Goal: Transaction & Acquisition: Book appointment/travel/reservation

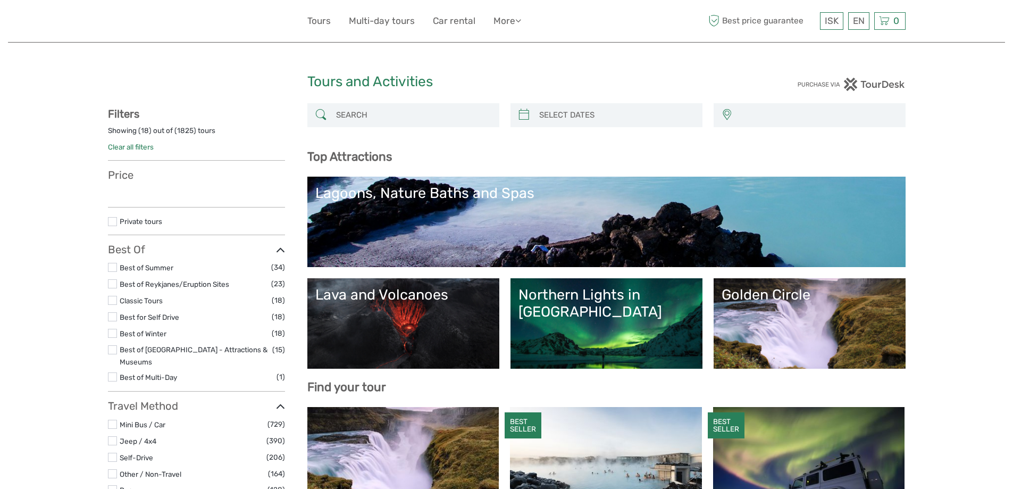
select select
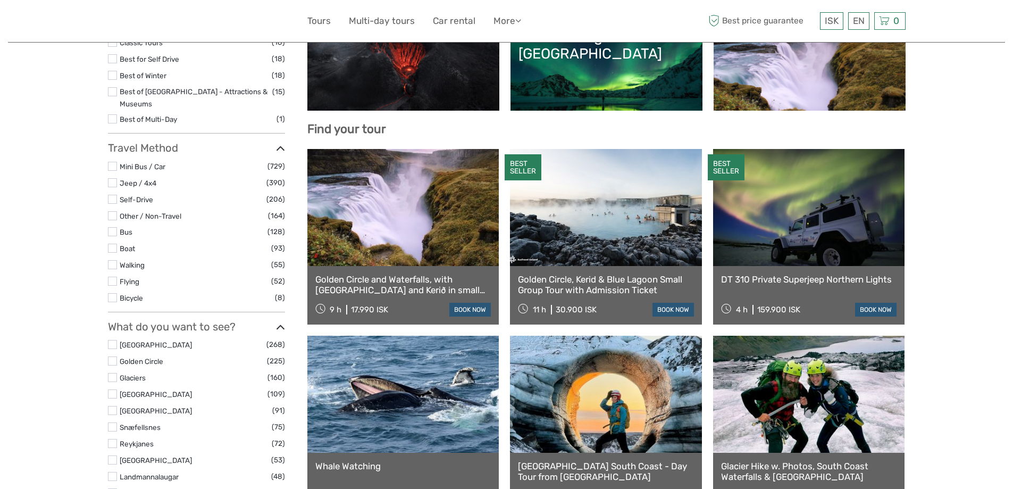
select select
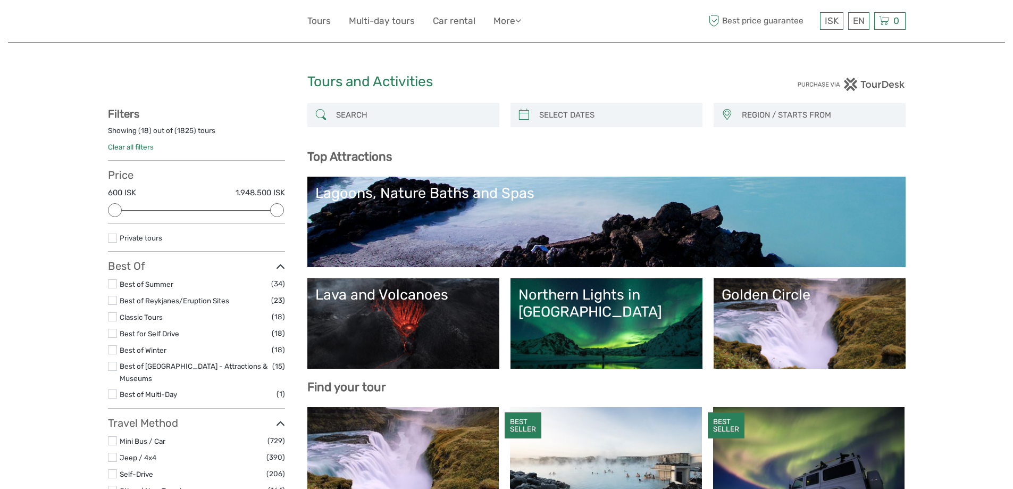
click at [443, 104] on div at bounding box center [403, 115] width 192 height 24
drag, startPoint x: 430, startPoint y: 124, endPoint x: 414, endPoint y: 130, distance: 17.0
click at [429, 124] on div at bounding box center [403, 115] width 192 height 24
click at [390, 112] on input "search" at bounding box center [413, 115] width 162 height 19
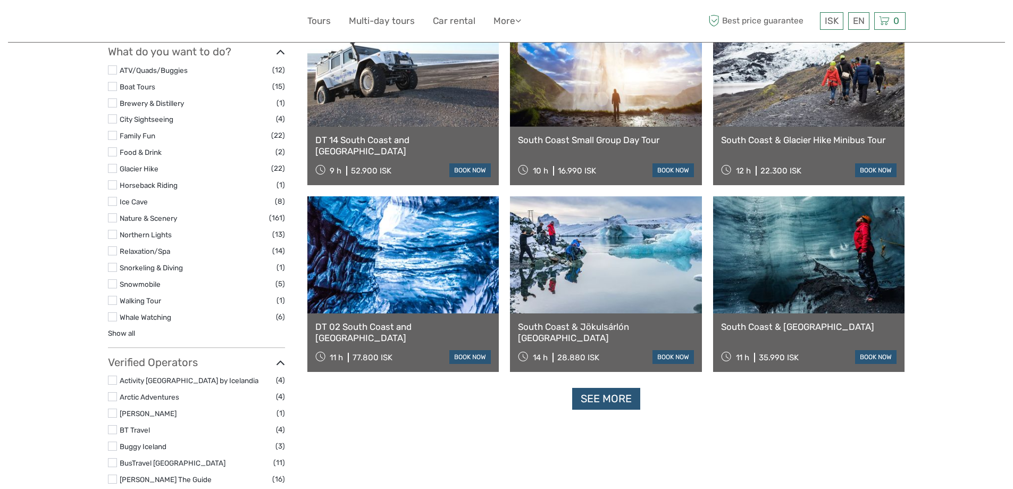
scroll to position [911, 0]
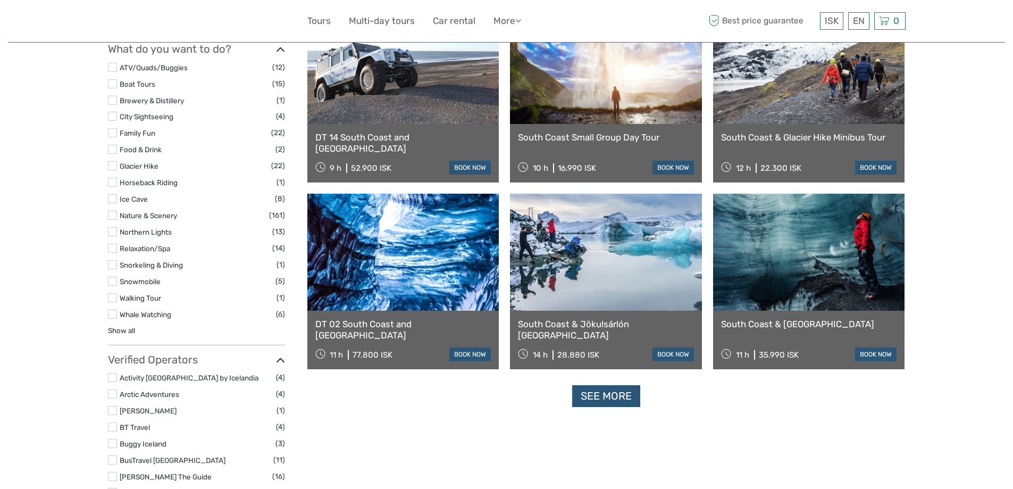
click at [635, 392] on link "See more" at bounding box center [606, 396] width 68 height 22
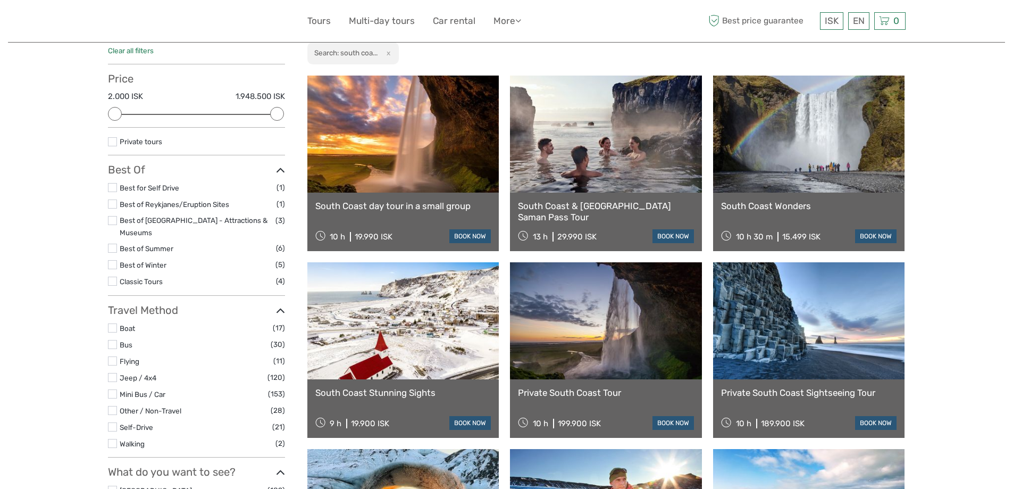
scroll to position [0, 0]
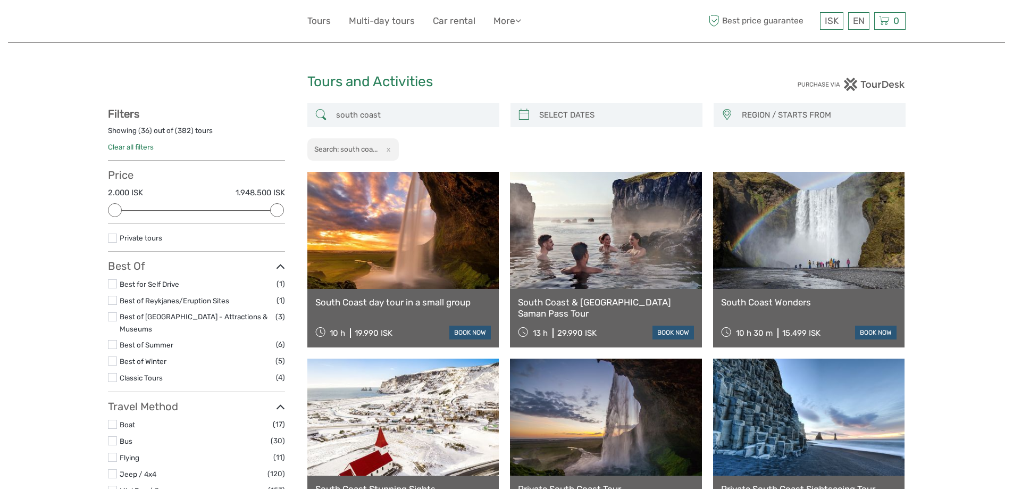
click at [406, 120] on input "south coast" at bounding box center [413, 115] width 162 height 19
drag, startPoint x: 423, startPoint y: 113, endPoint x: 306, endPoint y: 110, distance: 117.0
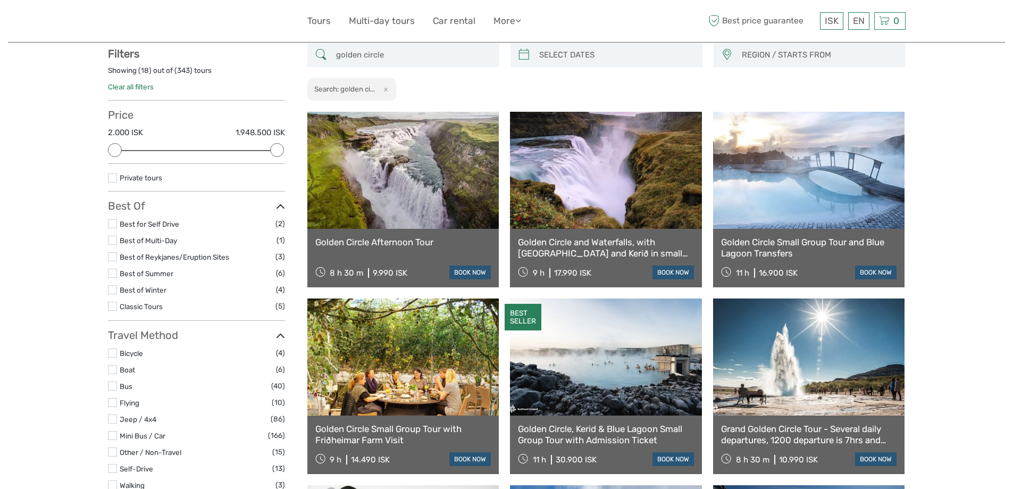
scroll to position [61, 0]
type input "golden circle"
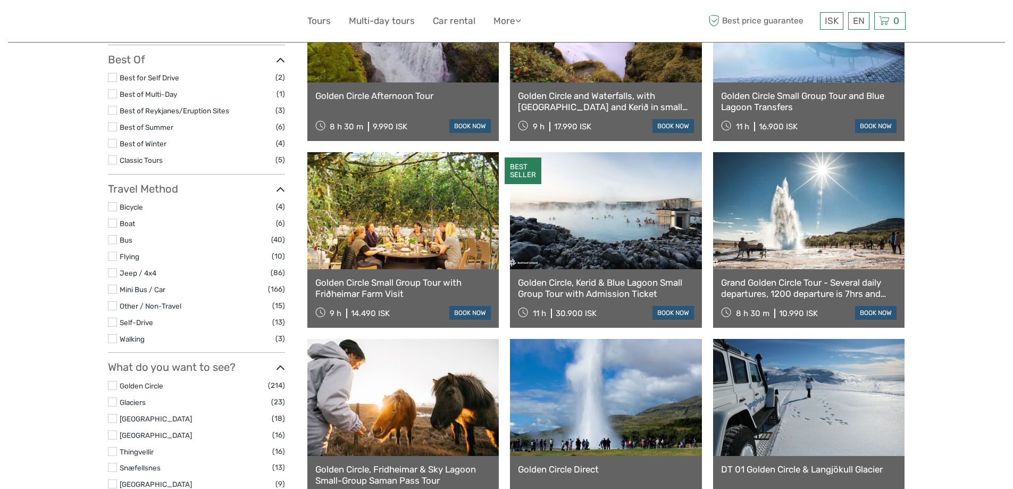
scroll to position [220, 0]
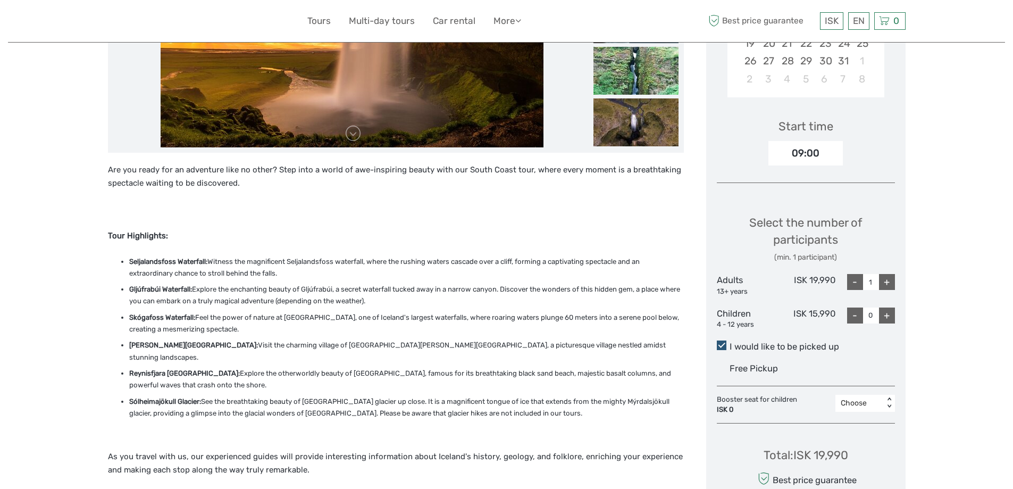
scroll to position [213, 0]
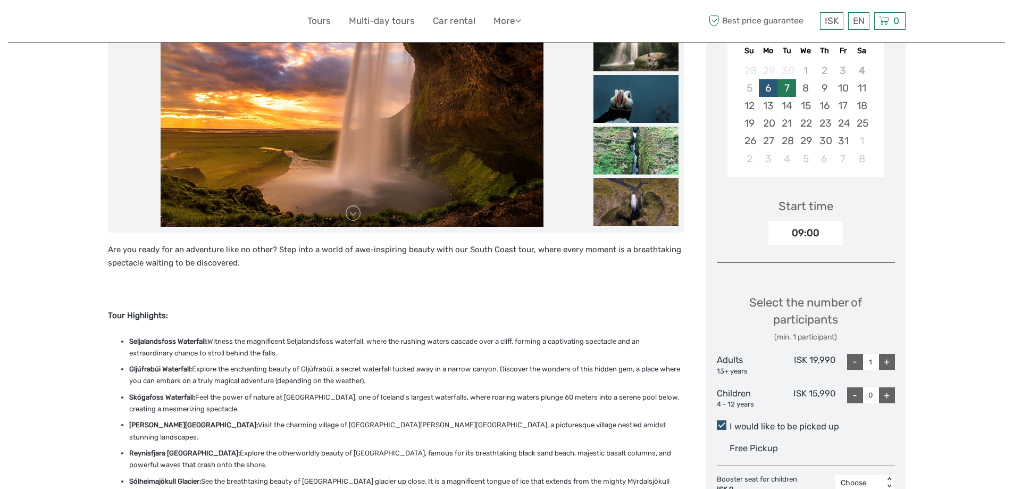
click at [789, 88] on div "7" at bounding box center [786, 88] width 19 height 18
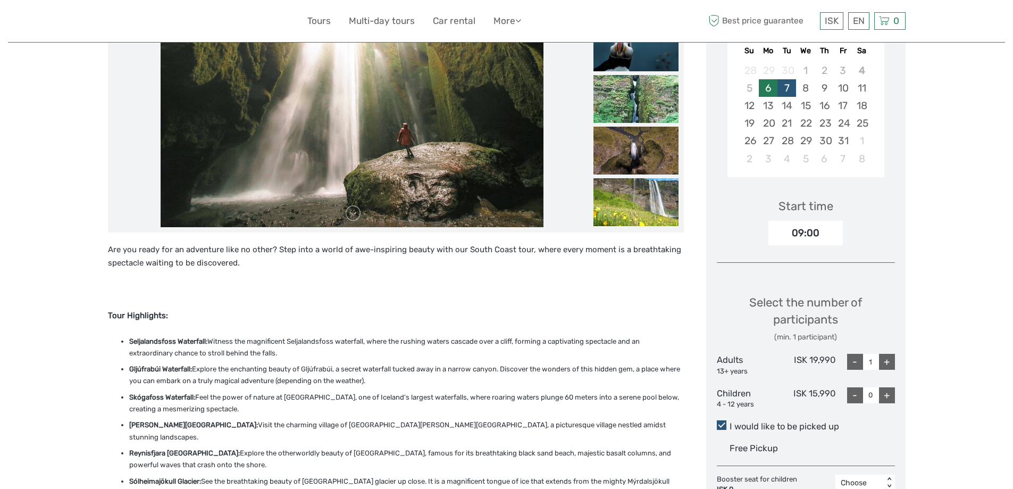
click at [773, 86] on div "6" at bounding box center [768, 88] width 19 height 18
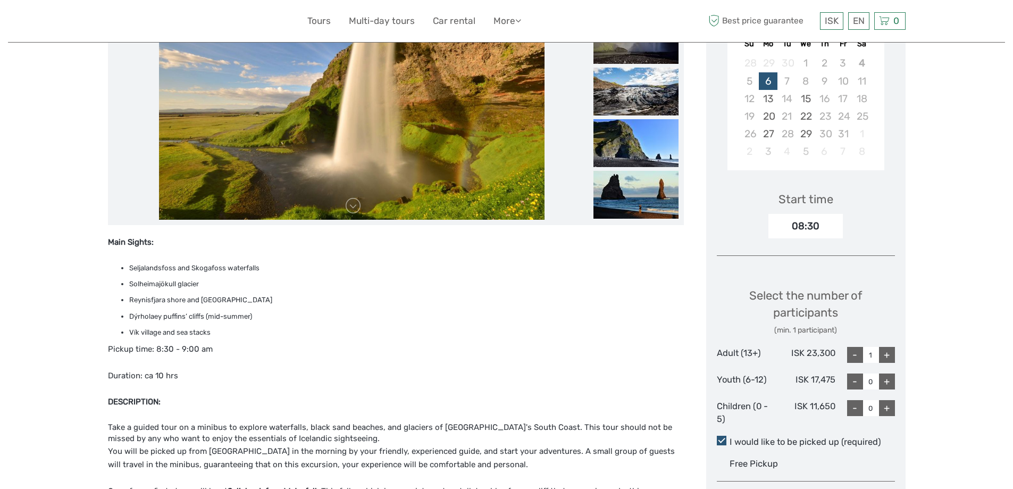
scroll to position [213, 0]
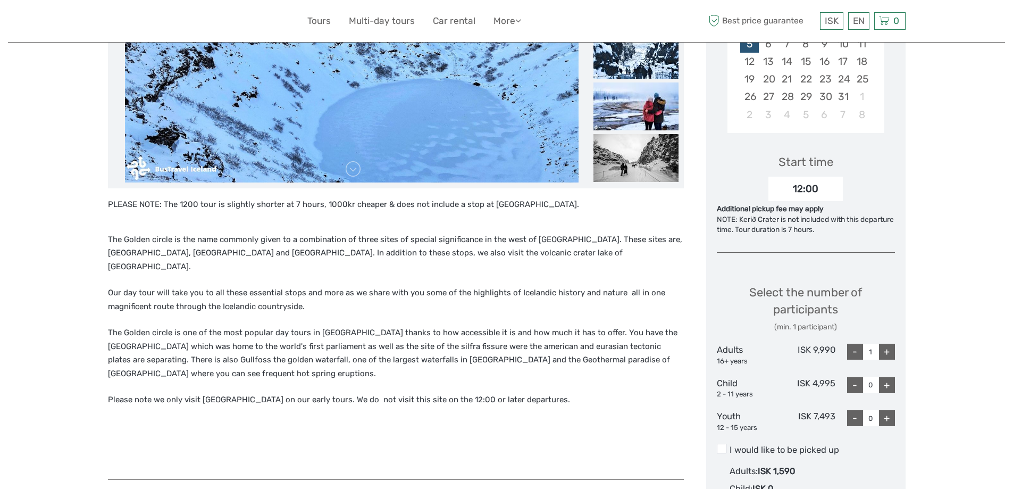
scroll to position [372, 0]
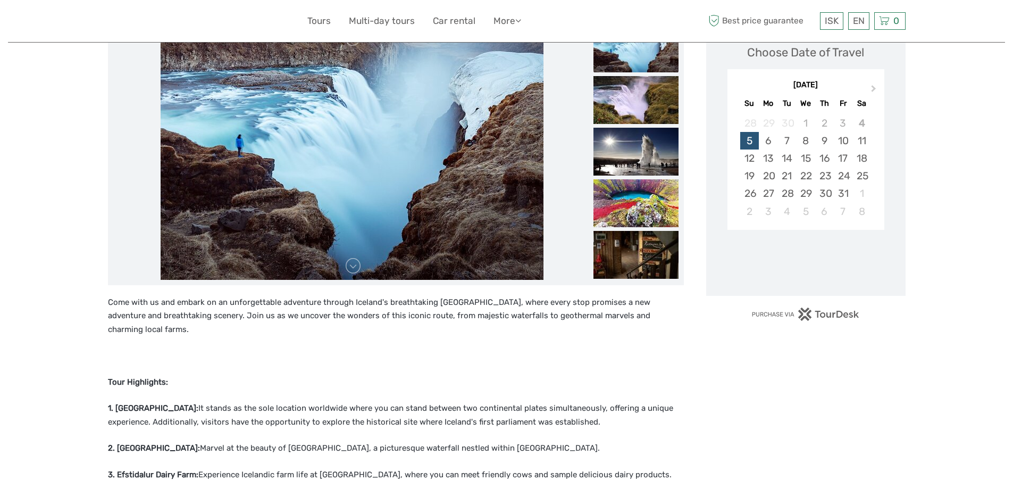
scroll to position [160, 0]
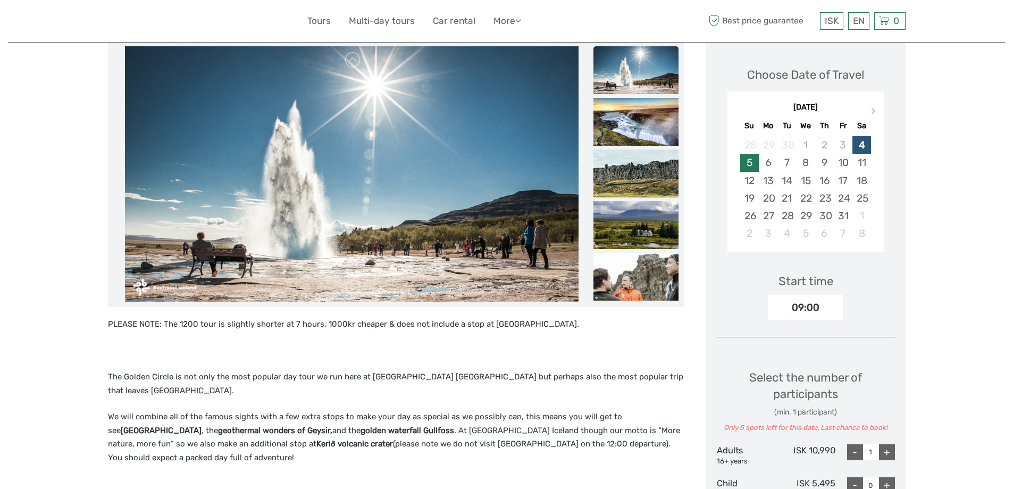
drag, startPoint x: 739, startPoint y: 169, endPoint x: 748, endPoint y: 166, distance: 9.4
click at [742, 168] on div "5 6 7 8 9 10 11" at bounding box center [806, 163] width 150 height 18
click at [748, 166] on div "5" at bounding box center [749, 163] width 19 height 18
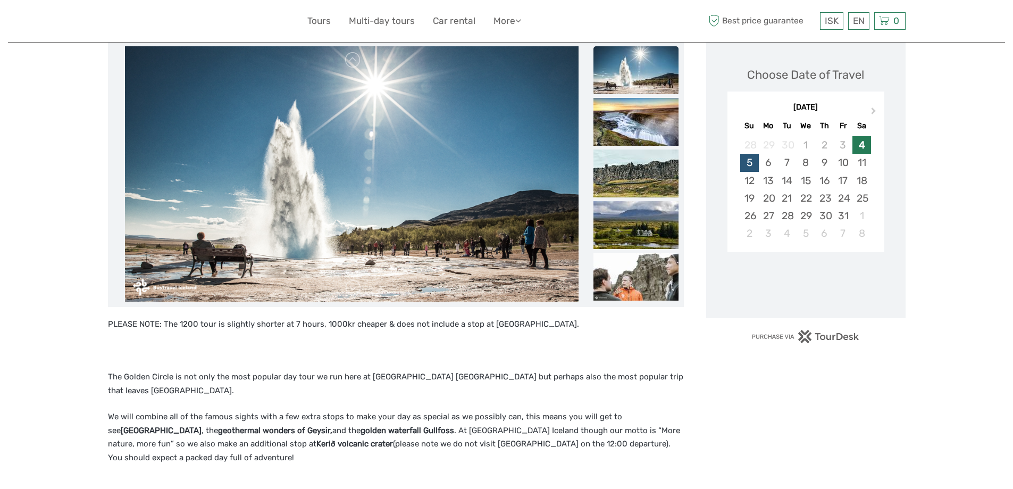
click at [864, 148] on div "4" at bounding box center [861, 145] width 19 height 18
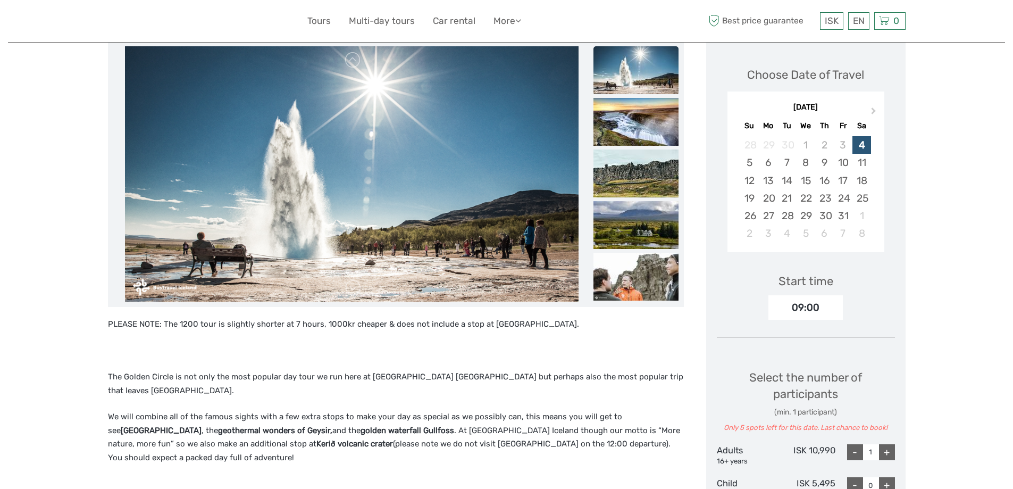
click at [830, 305] on div "09:00" at bounding box center [805, 307] width 74 height 24
click at [750, 168] on div "5" at bounding box center [749, 163] width 19 height 18
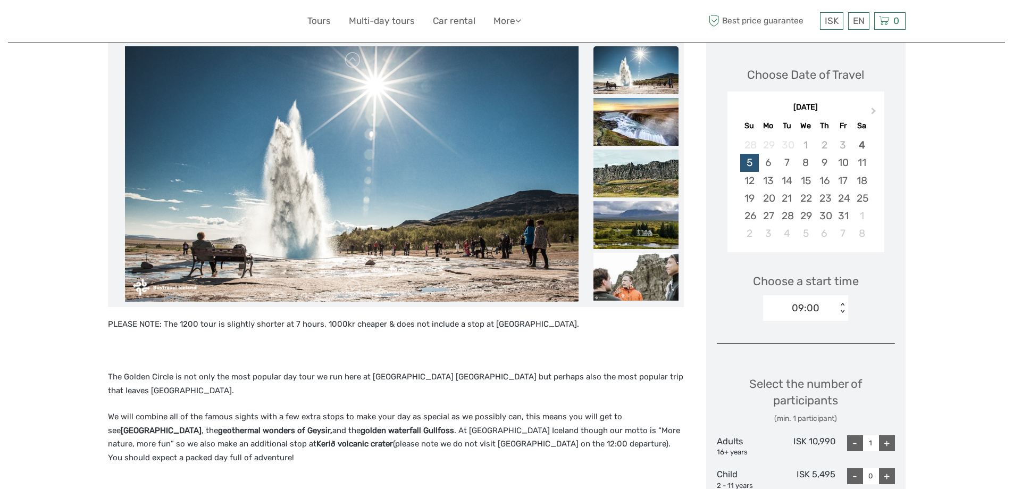
click at [833, 307] on div "09:00" at bounding box center [800, 308] width 74 height 16
click at [903, 254] on div "Choose Date of Travel Next Month [DATE] Su Mo Tu We Th Fr Sa 28 29 30 1 2 3 4 5…" at bounding box center [805, 386] width 199 height 690
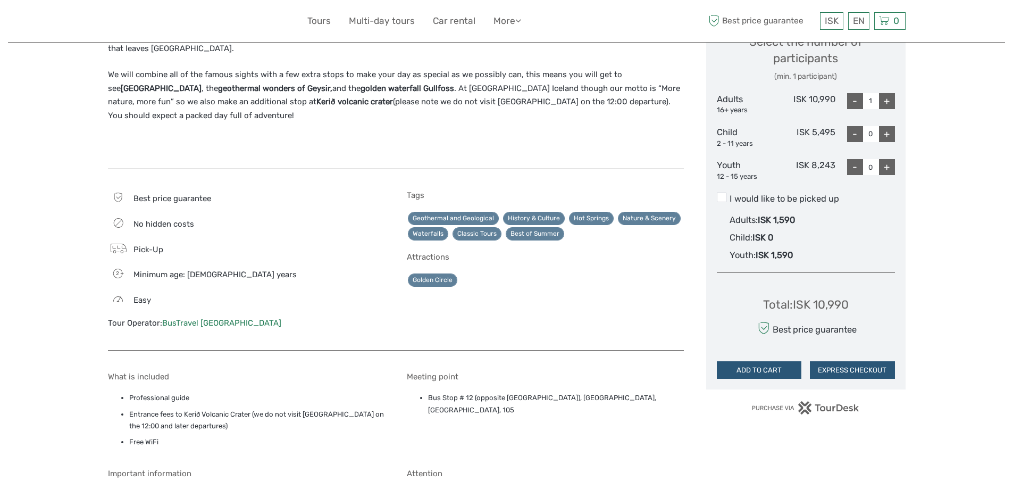
scroll to position [532, 0]
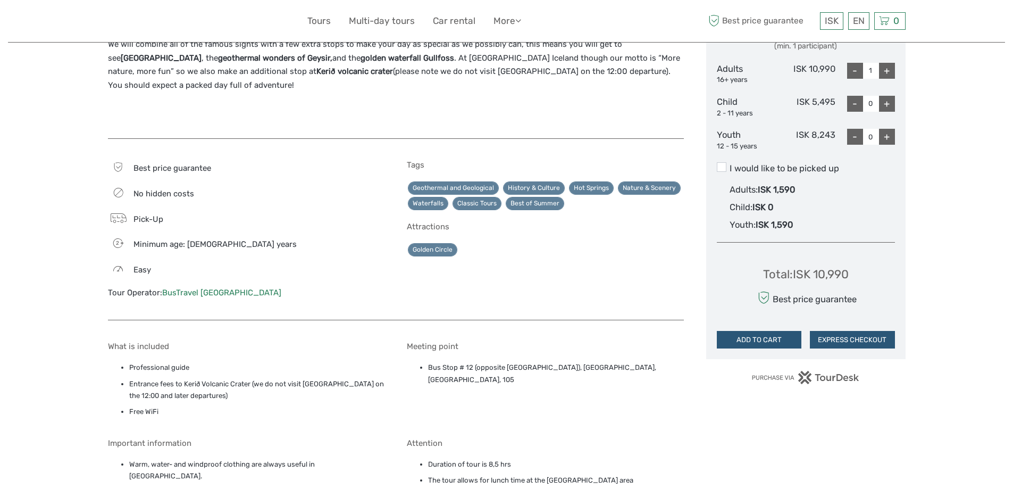
click at [354, 362] on li "Professional guide" at bounding box center [257, 368] width 256 height 12
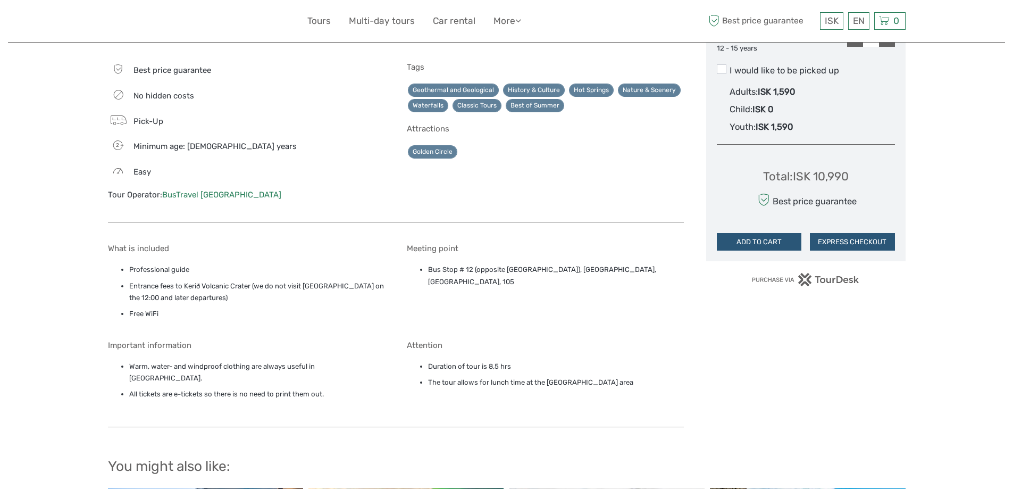
scroll to position [638, 0]
